Goal: Information Seeking & Learning: Learn about a topic

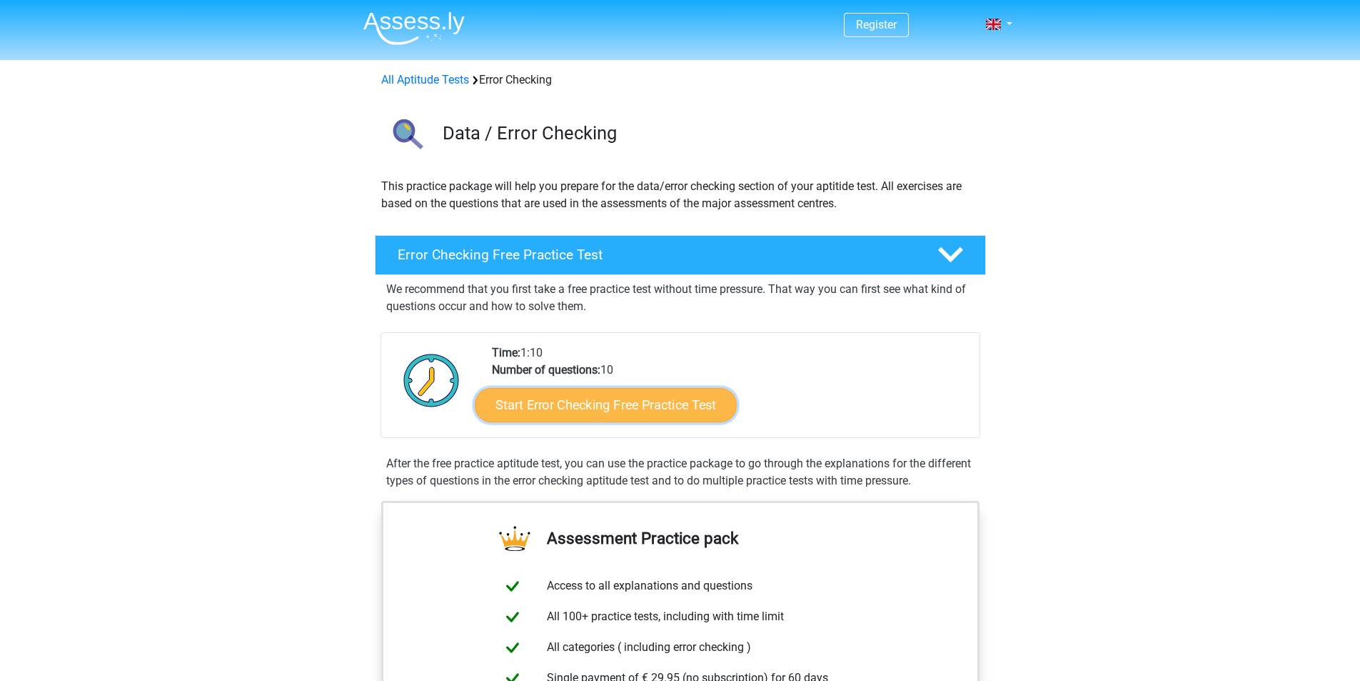
click at [645, 403] on link "Start Error Checking Free Practice Test" at bounding box center [606, 405] width 262 height 34
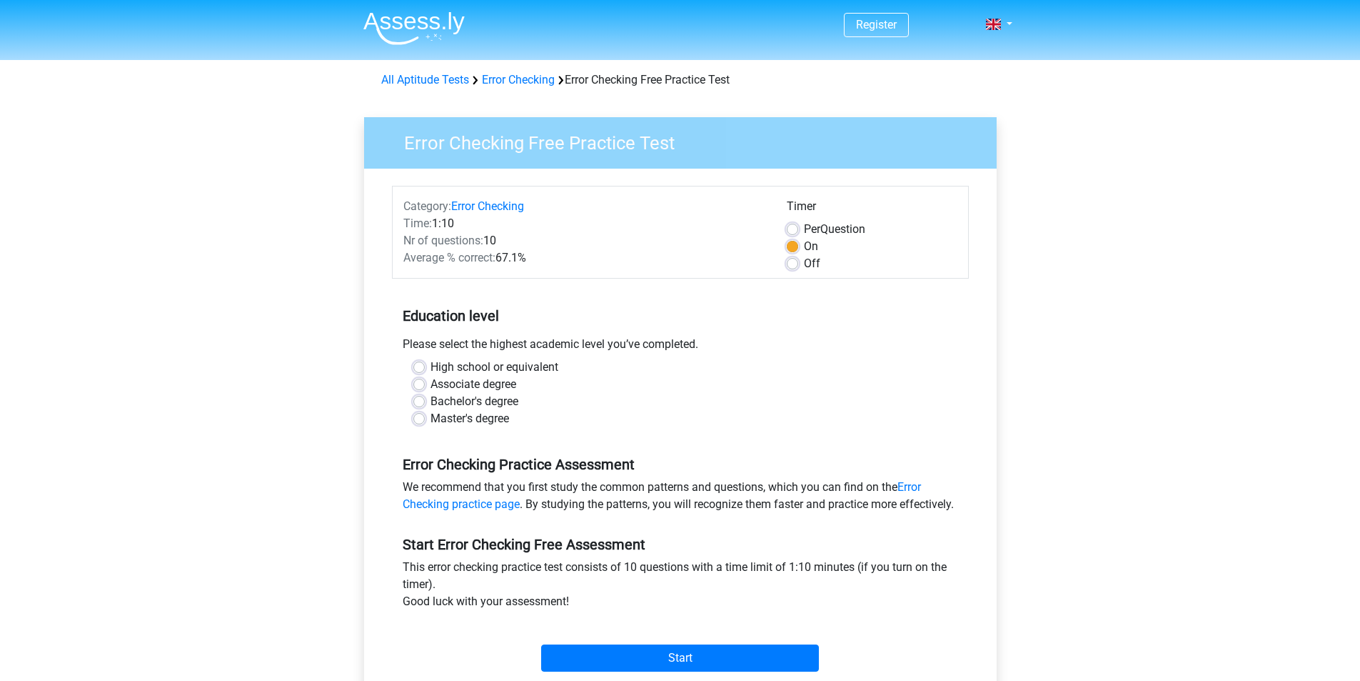
click at [456, 401] on label "Bachelor's degree" at bounding box center [475, 401] width 88 height 17
click at [425, 401] on input "Bachelor's degree" at bounding box center [418, 400] width 11 height 14
radio input "true"
click at [804, 264] on label "Off" at bounding box center [812, 263] width 16 height 17
click at [792, 264] on input "Off" at bounding box center [792, 262] width 11 height 14
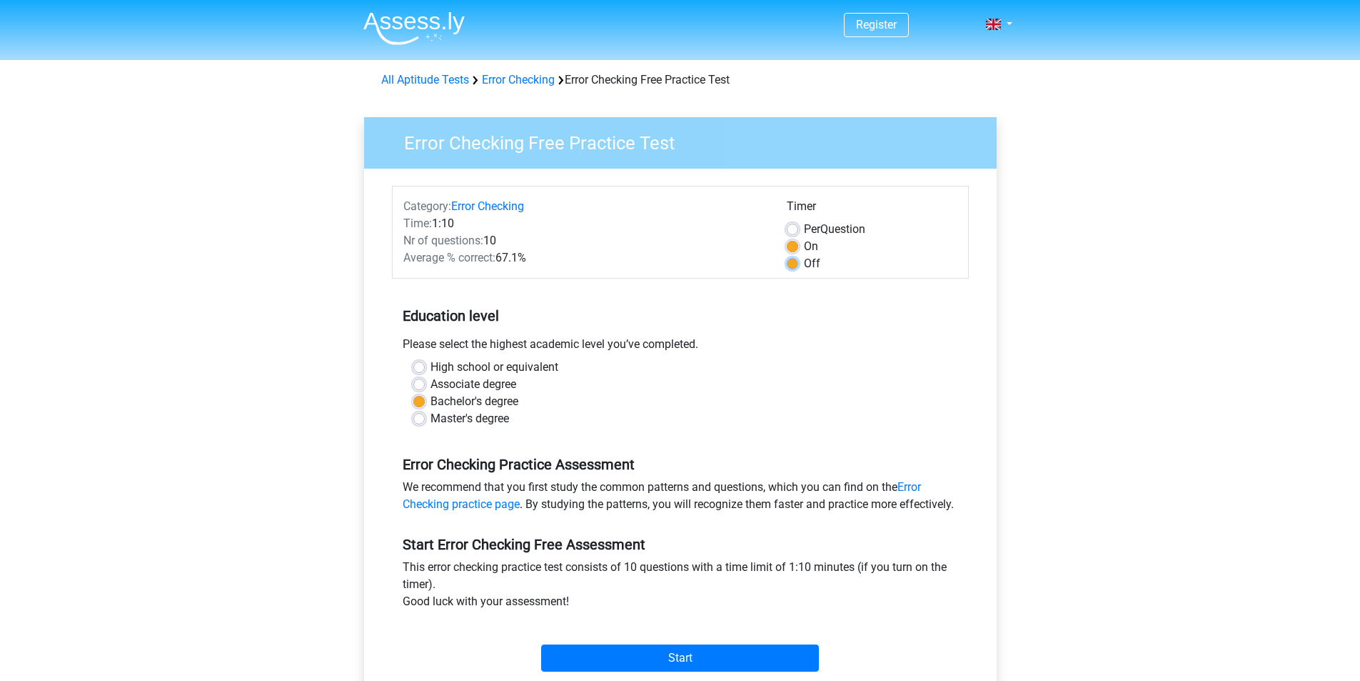
radio input "true"
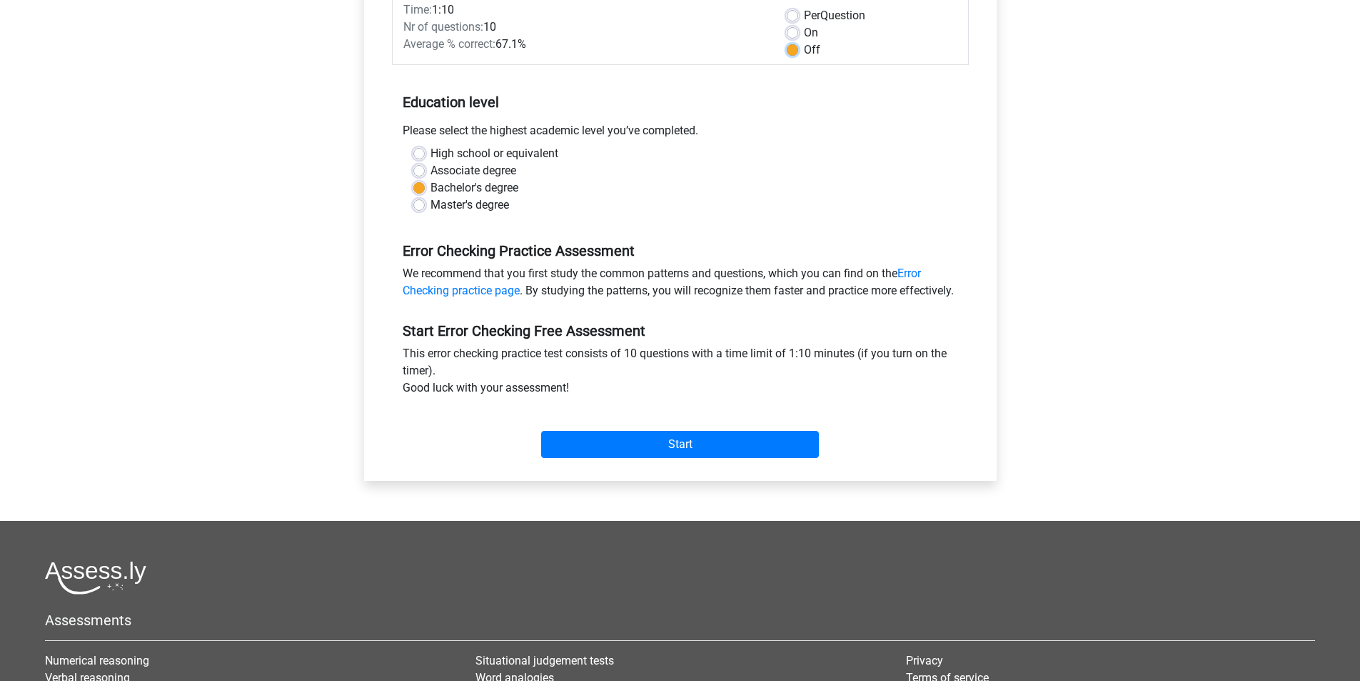
scroll to position [286, 0]
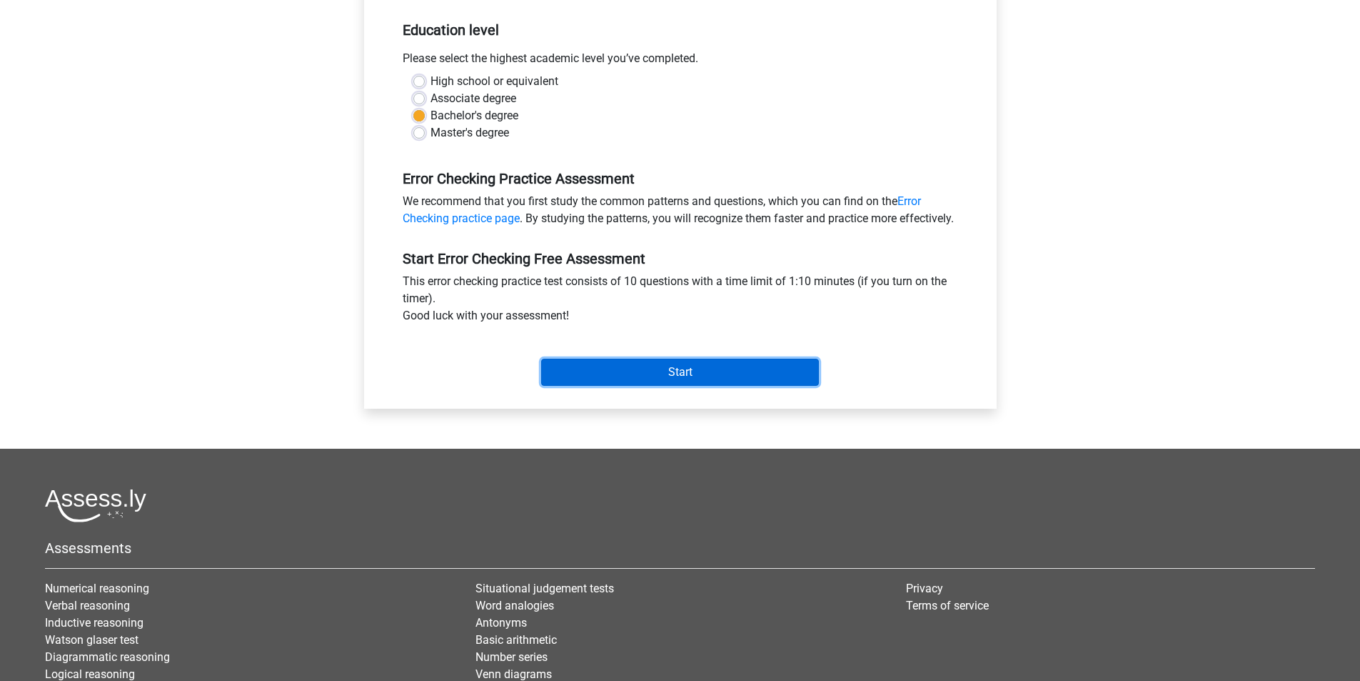
click at [620, 385] on input "Start" at bounding box center [680, 371] width 278 height 27
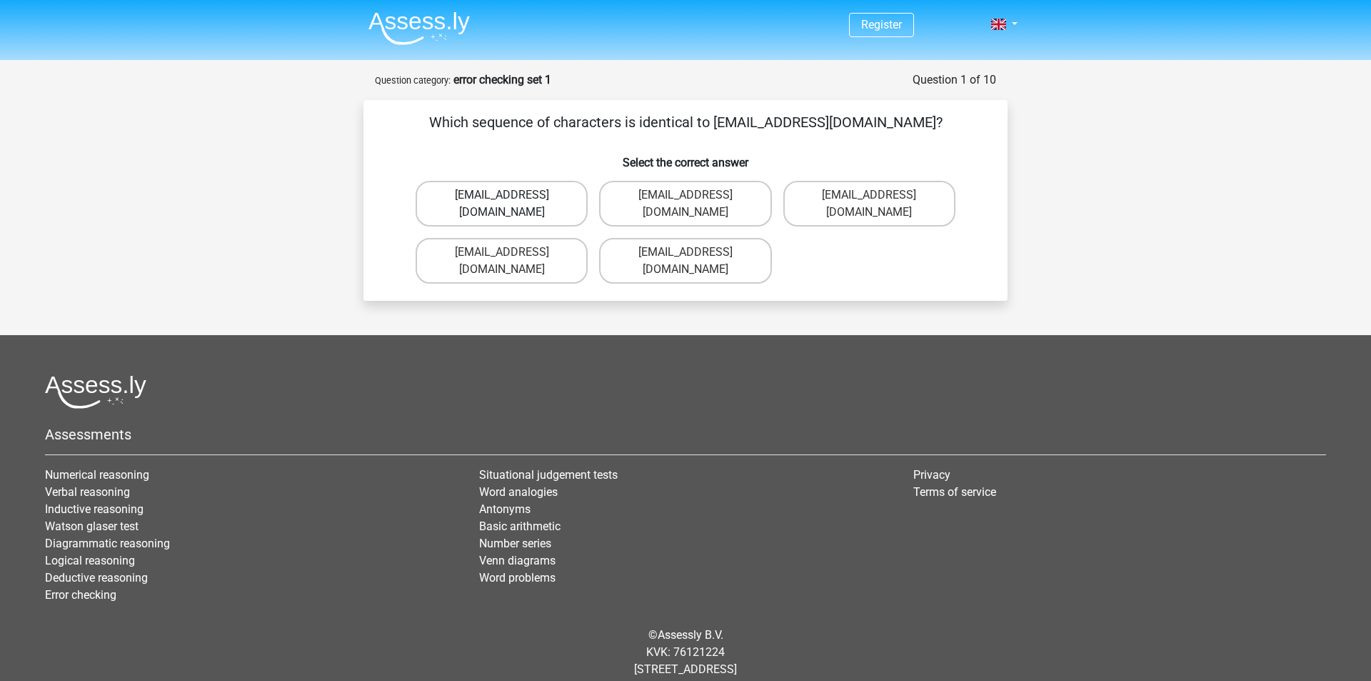
click at [523, 202] on label "[EMAIL_ADDRESS][DOMAIN_NAME]" at bounding box center [502, 204] width 172 height 46
click at [511, 202] on input "[EMAIL_ADDRESS][DOMAIN_NAME]" at bounding box center [506, 199] width 9 height 9
radio input "true"
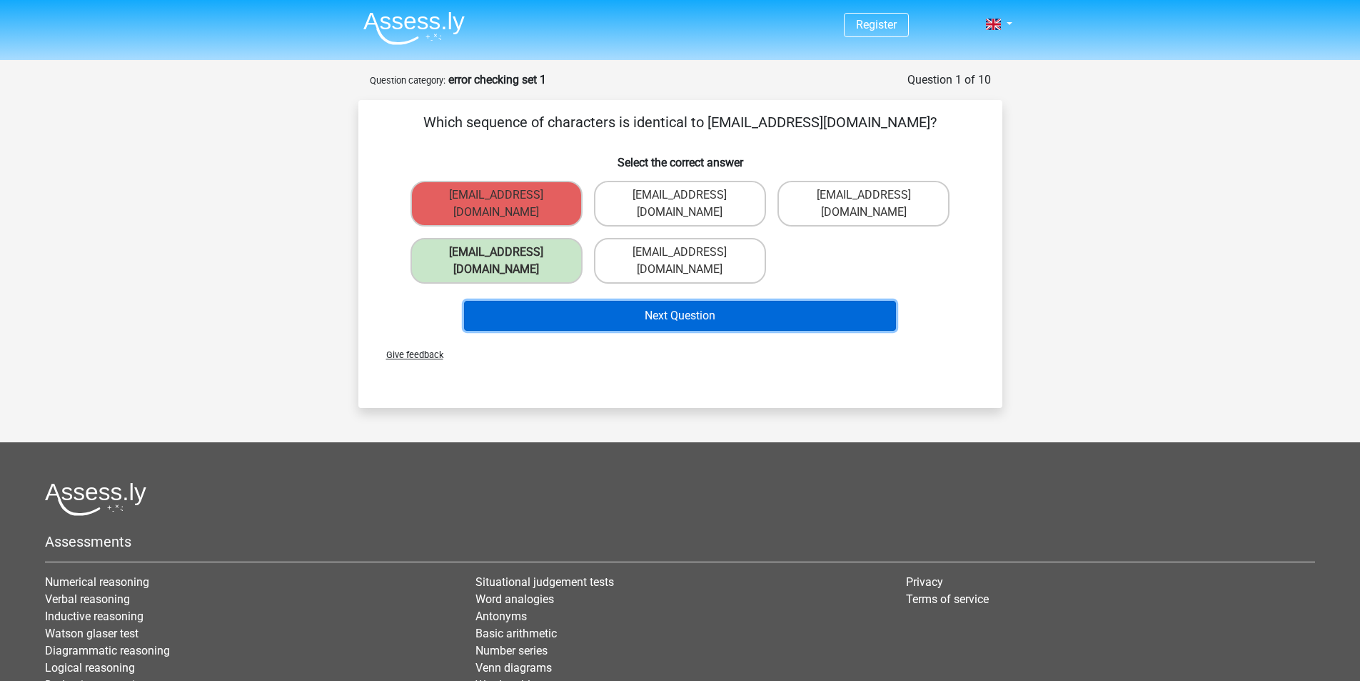
click at [713, 301] on button "Next Question" at bounding box center [680, 316] width 432 height 30
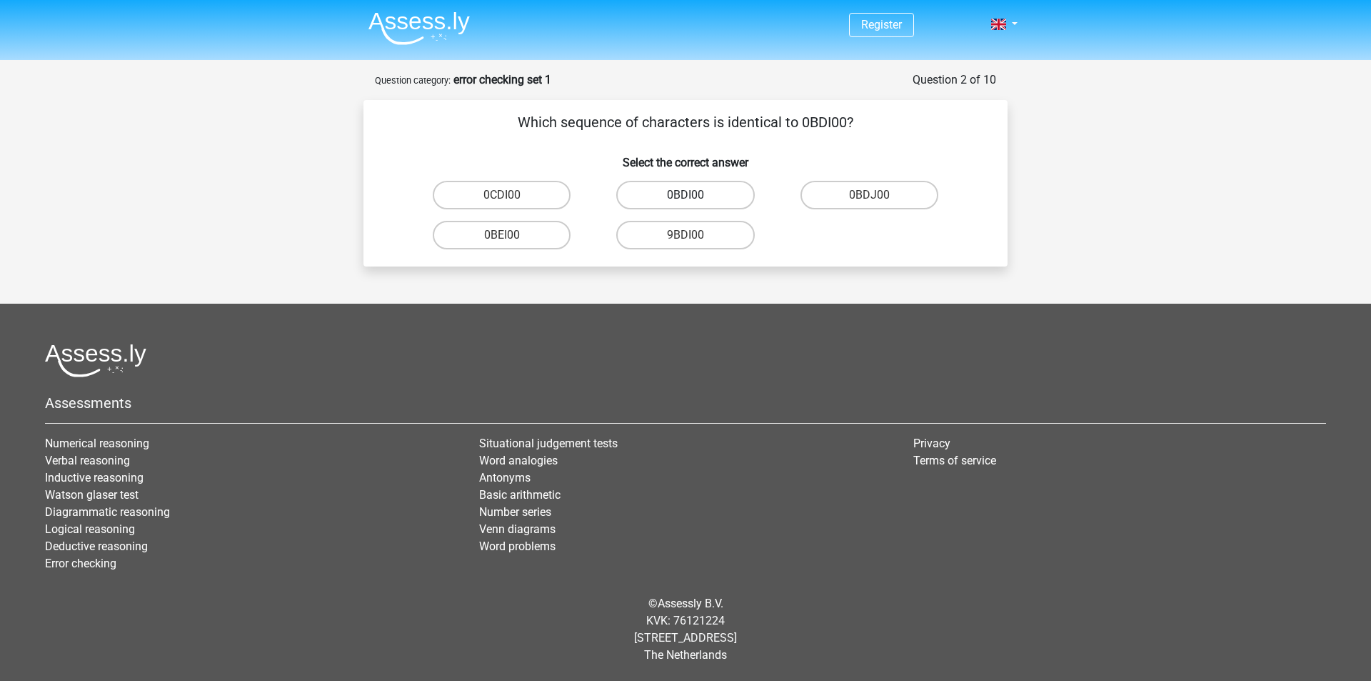
click at [659, 189] on label "0BDI00" at bounding box center [685, 195] width 138 height 29
click at [686, 195] on input "0BDI00" at bounding box center [690, 199] width 9 height 9
radio input "true"
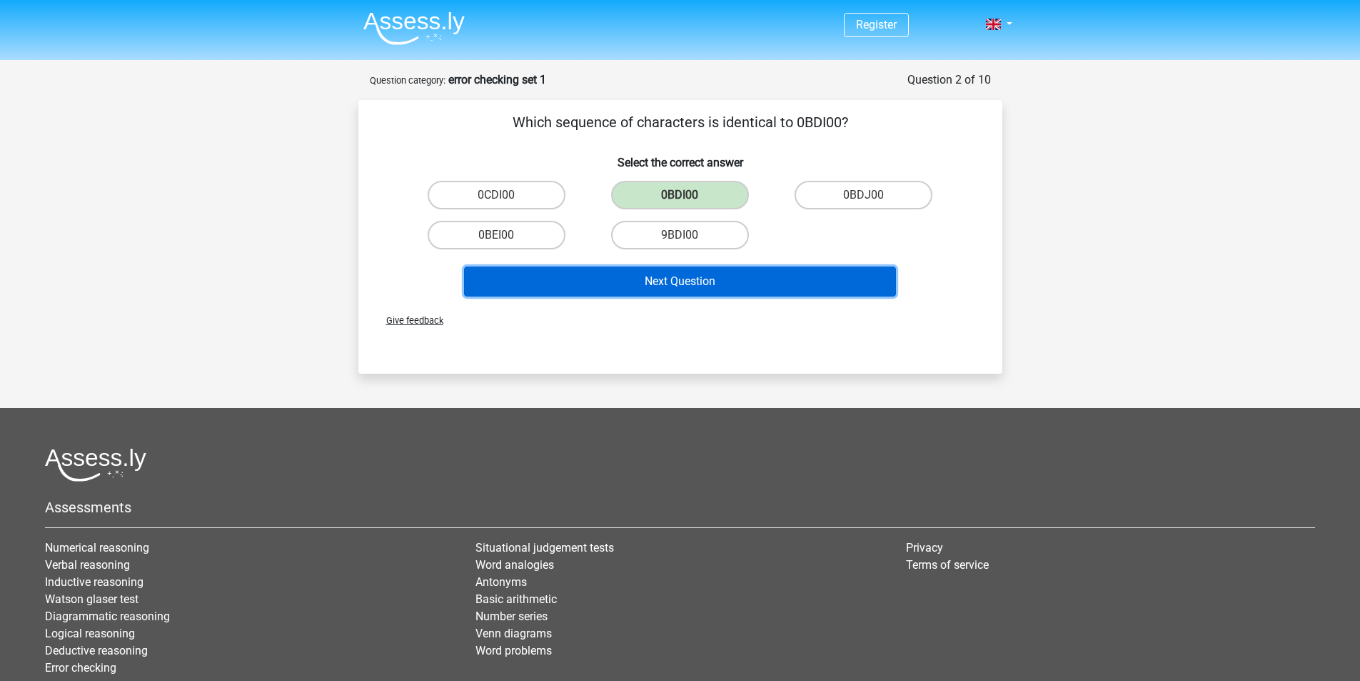
click at [620, 284] on button "Next Question" at bounding box center [680, 281] width 432 height 30
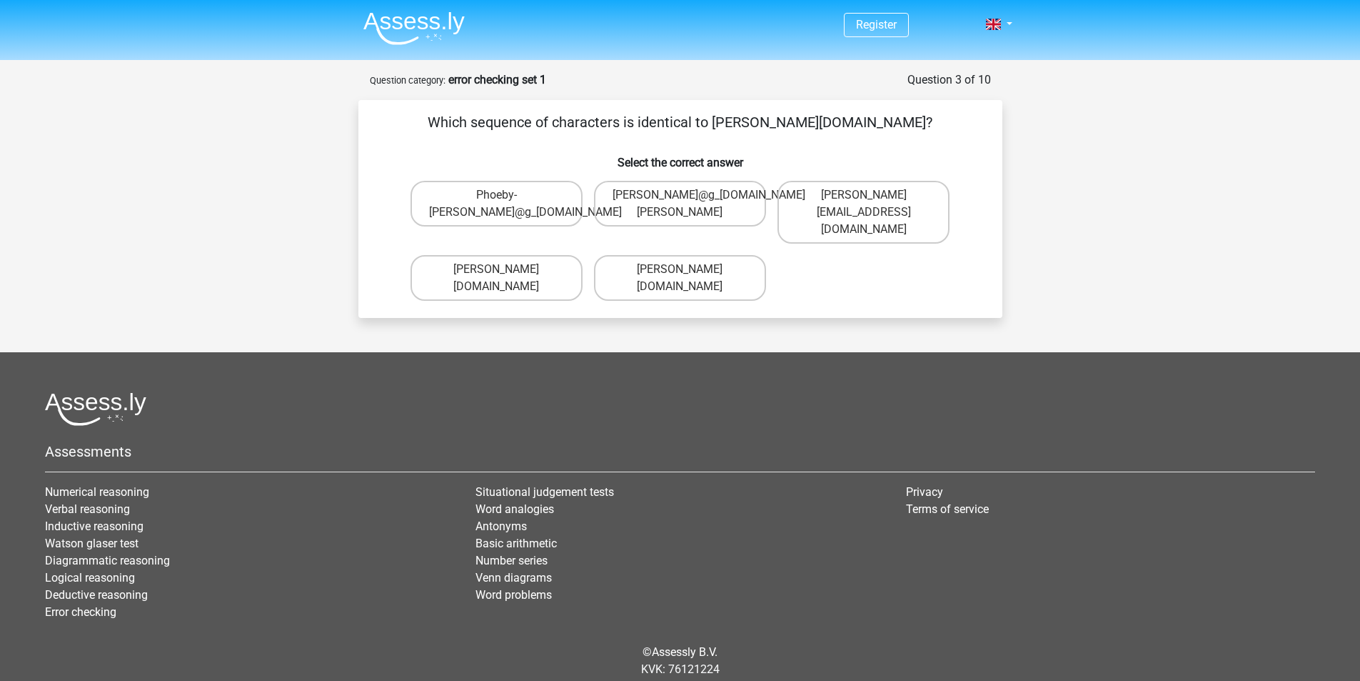
scroll to position [31, 0]
